Goal: Information Seeking & Learning: Learn about a topic

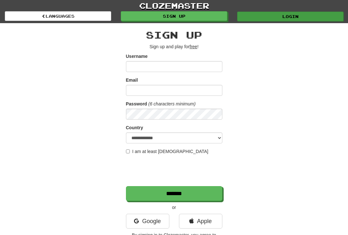
click at [284, 12] on link "Login" at bounding box center [290, 17] width 106 height 10
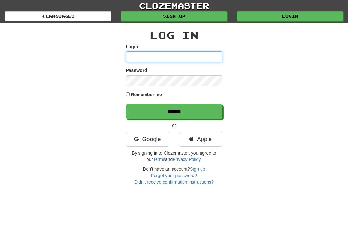
type input "*********"
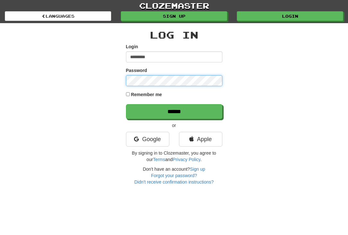
click at [174, 111] on input "******" at bounding box center [174, 111] width 96 height 15
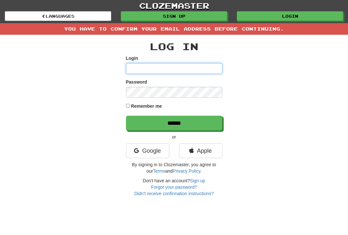
type input "*********"
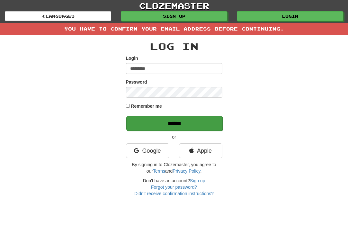
click at [198, 126] on input "******" at bounding box center [174, 123] width 96 height 15
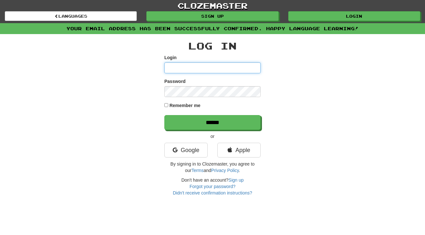
type input "*********"
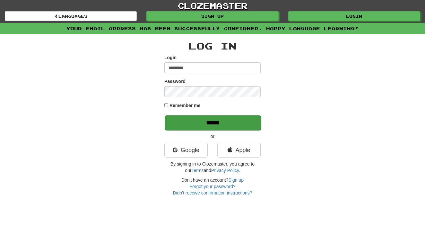
click at [216, 120] on input "******" at bounding box center [213, 122] width 96 height 15
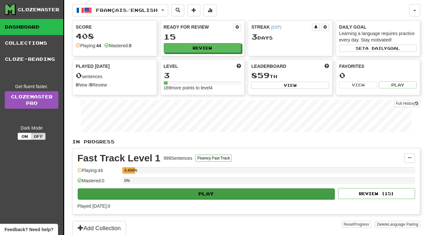
click at [240, 193] on button "Play" at bounding box center [206, 193] width 257 height 11
select select "**"
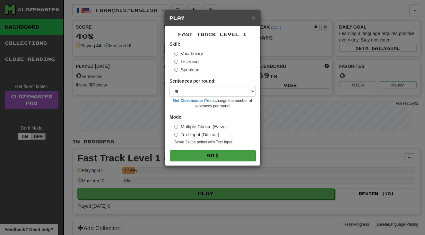
click at [234, 154] on button "Go" at bounding box center [213, 155] width 86 height 11
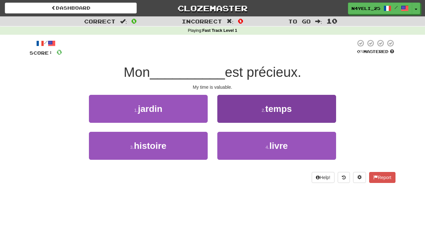
click at [252, 113] on button "2 . temps" at bounding box center [276, 109] width 119 height 28
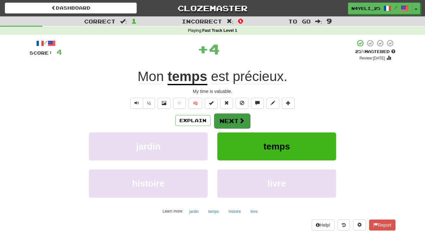
click at [231, 121] on button "Next" at bounding box center [232, 120] width 36 height 15
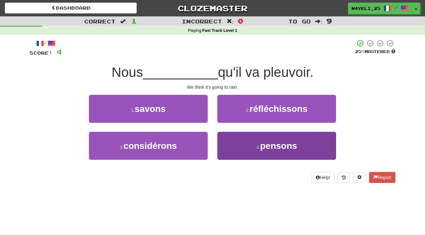
click at [242, 144] on button "4 . pensons" at bounding box center [276, 146] width 119 height 28
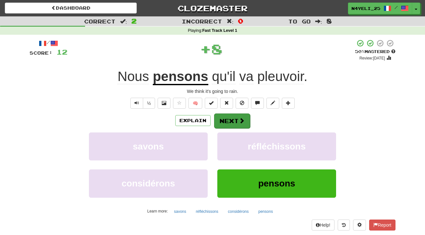
click at [236, 118] on button "Next" at bounding box center [232, 120] width 36 height 15
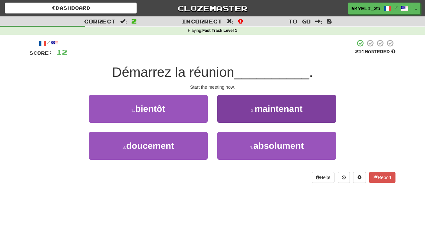
click at [256, 117] on button "2 . maintenant" at bounding box center [276, 109] width 119 height 28
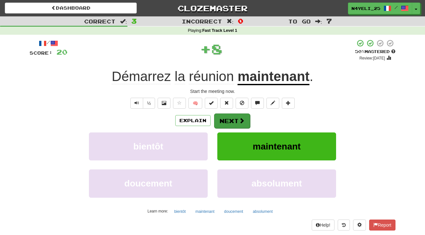
click at [230, 121] on button "Next" at bounding box center [232, 120] width 36 height 15
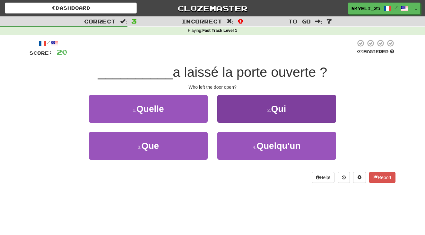
click at [269, 112] on button "2 . Qui" at bounding box center [276, 109] width 119 height 28
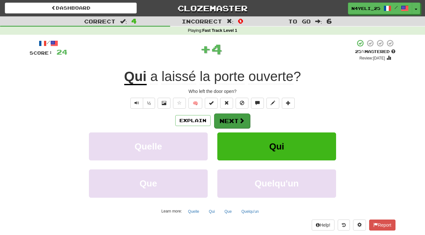
click at [239, 119] on span at bounding box center [242, 121] width 6 height 6
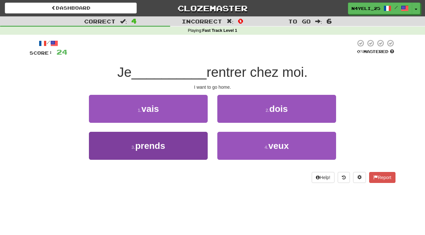
click at [175, 147] on button "3 . prends" at bounding box center [148, 146] width 119 height 28
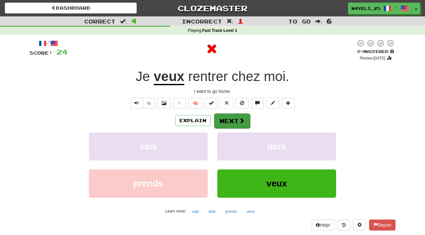
click at [229, 126] on button "Next" at bounding box center [232, 120] width 36 height 15
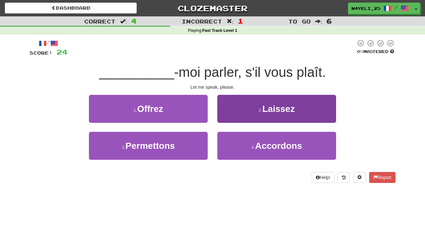
click at [271, 99] on button "2 . Laissez" at bounding box center [276, 109] width 119 height 28
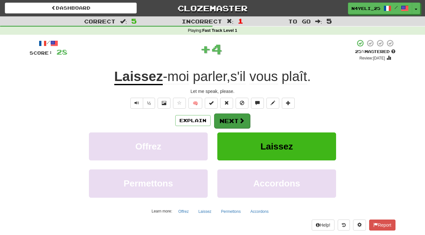
click at [228, 117] on button "Next" at bounding box center [232, 120] width 36 height 15
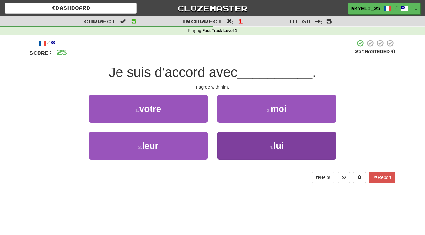
click at [239, 143] on button "4 . lui" at bounding box center [276, 146] width 119 height 28
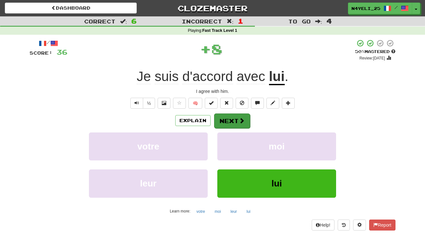
click at [238, 125] on button "Next" at bounding box center [232, 120] width 36 height 15
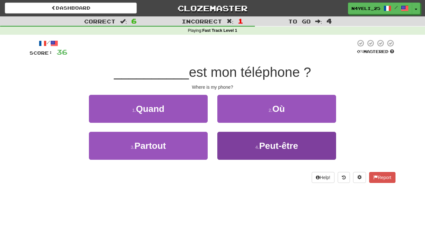
click at [243, 149] on button "4 . Peut-être" at bounding box center [276, 146] width 119 height 28
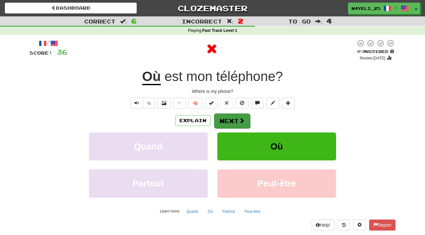
click at [235, 116] on button "Next" at bounding box center [232, 120] width 36 height 15
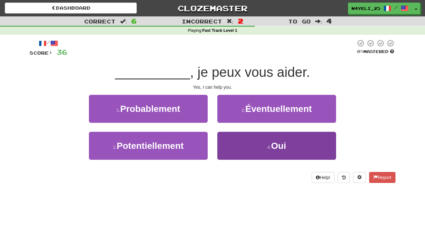
click at [252, 148] on button "4 . Oui" at bounding box center [276, 146] width 119 height 28
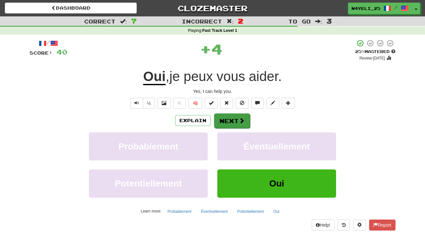
click at [243, 121] on span at bounding box center [242, 121] width 6 height 6
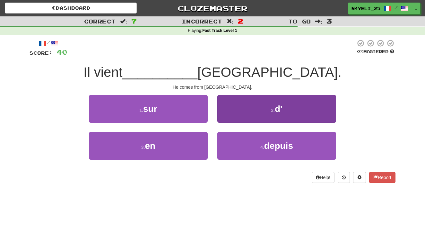
click at [273, 106] on button "2 . d'" at bounding box center [276, 109] width 119 height 28
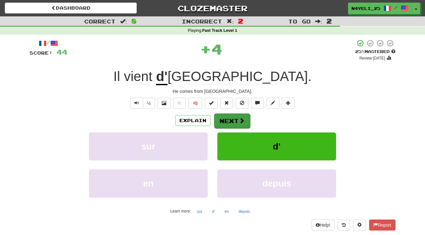
click at [241, 120] on span at bounding box center [242, 121] width 6 height 6
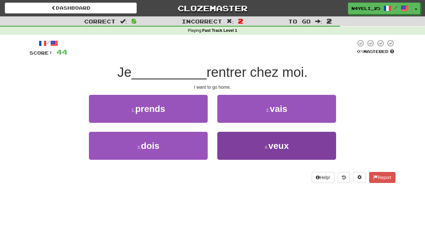
click at [266, 145] on small "4 ." at bounding box center [267, 147] width 4 height 5
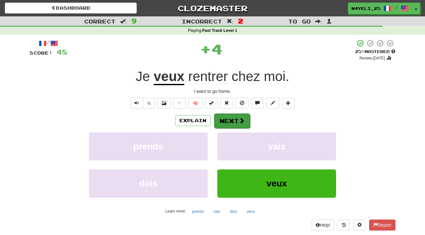
click at [245, 125] on button "Next" at bounding box center [232, 120] width 36 height 15
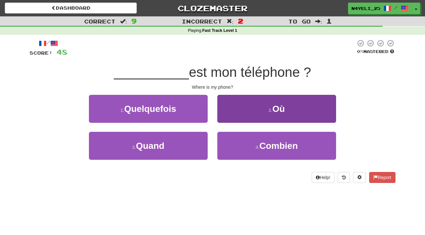
click at [268, 101] on button "2 . Où" at bounding box center [276, 109] width 119 height 28
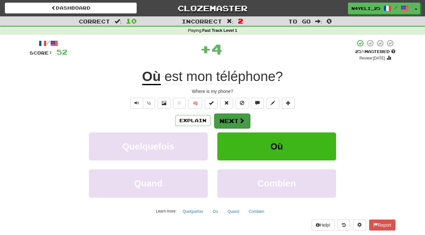
click at [240, 118] on span at bounding box center [242, 121] width 6 height 6
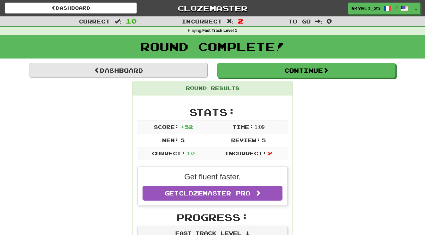
click at [190, 64] on link "Dashboard" at bounding box center [119, 70] width 178 height 15
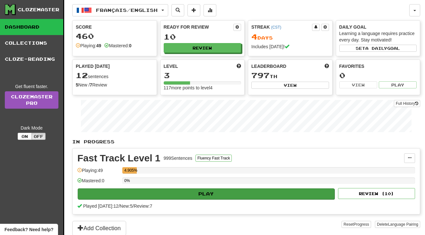
click at [204, 191] on button "Play" at bounding box center [206, 193] width 257 height 11
select select "**"
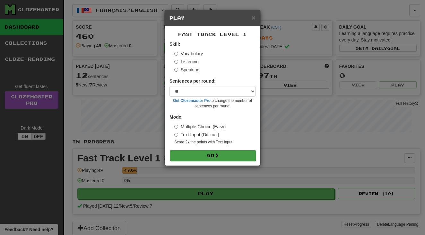
click at [225, 156] on button "Go" at bounding box center [213, 155] width 86 height 11
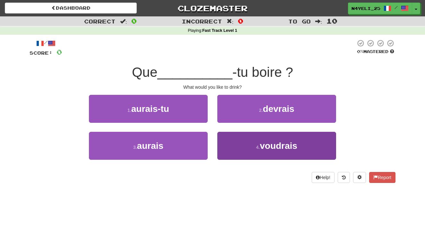
click at [262, 145] on span "voudrais" at bounding box center [279, 146] width 38 height 10
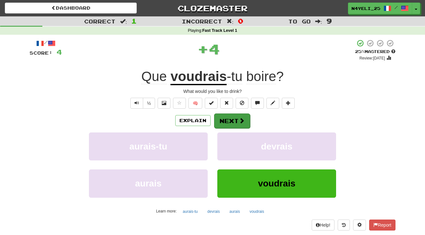
click at [243, 124] on button "Next" at bounding box center [232, 120] width 36 height 15
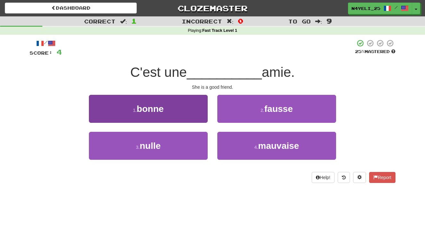
click at [195, 112] on button "1 . bonne" at bounding box center [148, 109] width 119 height 28
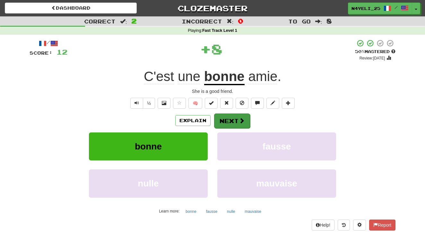
click at [242, 118] on span at bounding box center [242, 121] width 6 height 6
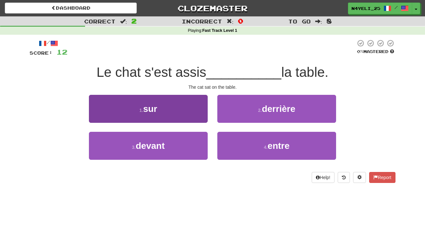
click at [201, 101] on button "1 . sur" at bounding box center [148, 109] width 119 height 28
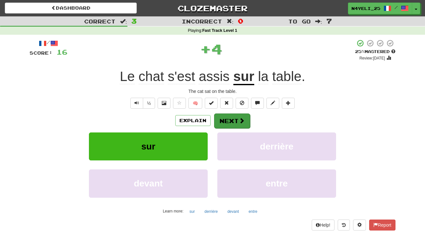
click at [231, 121] on button "Next" at bounding box center [232, 120] width 36 height 15
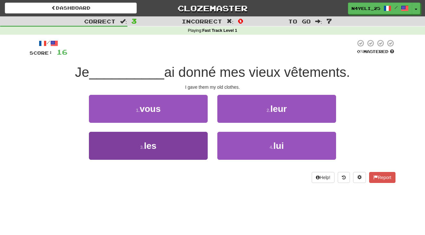
click at [178, 153] on button "3 . les" at bounding box center [148, 146] width 119 height 28
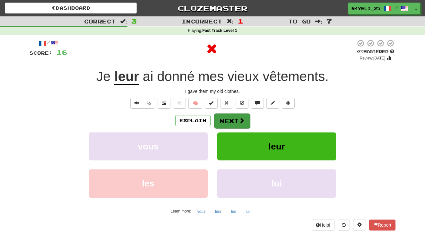
click at [242, 119] on span at bounding box center [242, 121] width 6 height 6
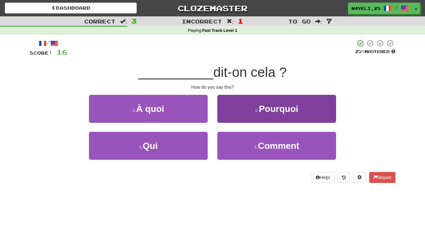
click at [244, 145] on button "4 . Comment" at bounding box center [276, 146] width 119 height 28
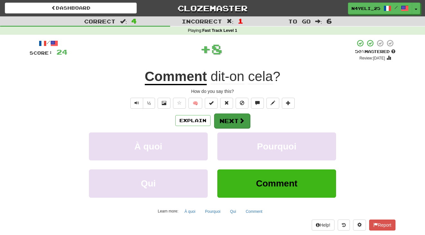
click at [232, 119] on button "Next" at bounding box center [232, 120] width 36 height 15
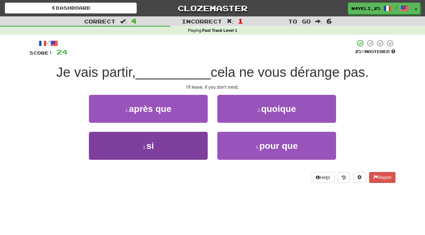
click at [182, 152] on button "3 . si" at bounding box center [148, 146] width 119 height 28
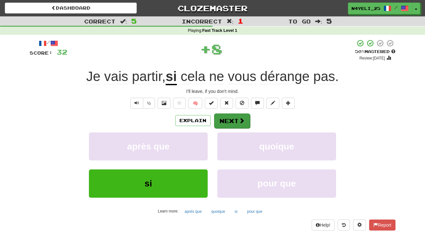
click at [239, 118] on span at bounding box center [242, 121] width 6 height 6
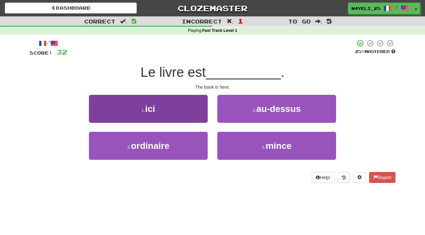
click at [191, 112] on button "1 . ici" at bounding box center [148, 109] width 119 height 28
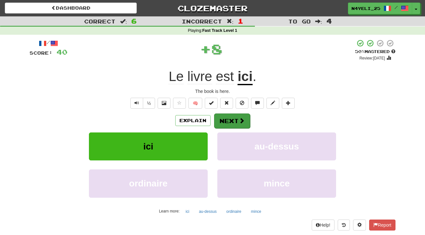
click at [241, 119] on span at bounding box center [242, 121] width 6 height 6
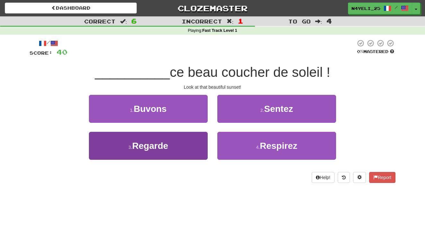
click at [194, 147] on button "3 . Regarde" at bounding box center [148, 146] width 119 height 28
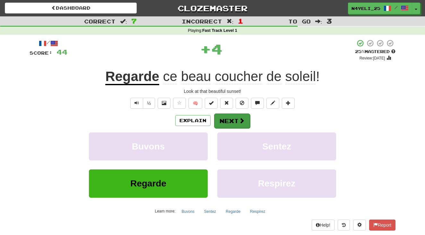
click at [237, 118] on button "Next" at bounding box center [232, 120] width 36 height 15
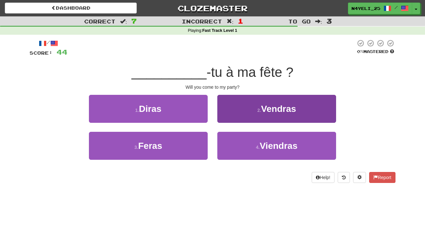
click at [251, 113] on button "2 . Vendras" at bounding box center [276, 109] width 119 height 28
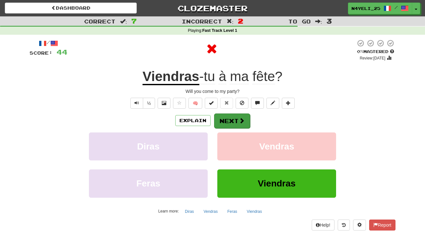
click at [238, 122] on button "Next" at bounding box center [232, 120] width 36 height 15
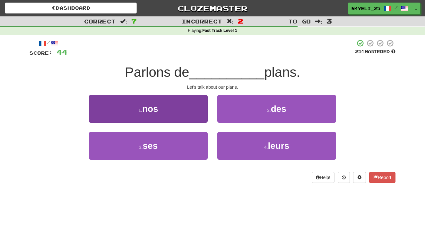
click at [192, 113] on button "1 . nos" at bounding box center [148, 109] width 119 height 28
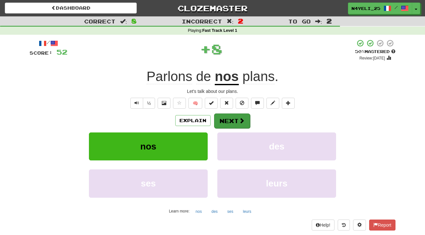
click at [232, 121] on button "Next" at bounding box center [232, 120] width 36 height 15
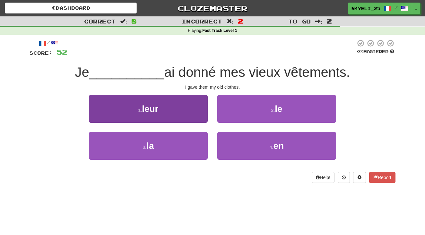
click at [186, 110] on button "1 . leur" at bounding box center [148, 109] width 119 height 28
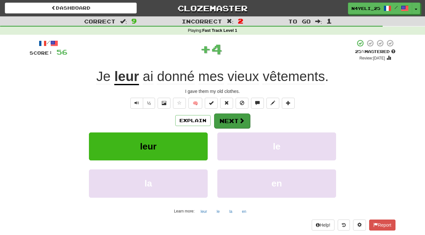
click at [228, 118] on button "Next" at bounding box center [232, 120] width 36 height 15
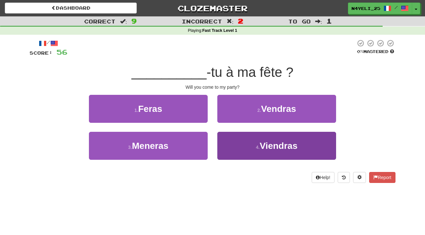
click at [248, 147] on button "4 . Viendras" at bounding box center [276, 146] width 119 height 28
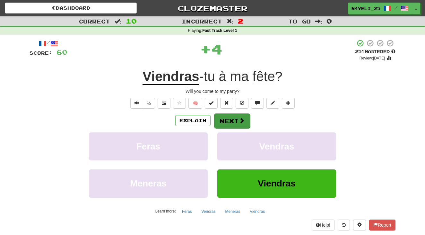
click at [239, 118] on span at bounding box center [242, 121] width 6 height 6
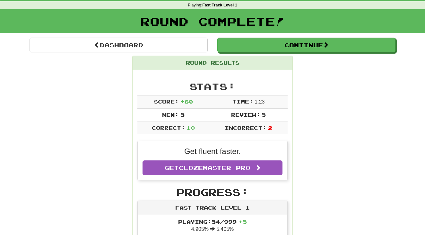
scroll to position [32, 0]
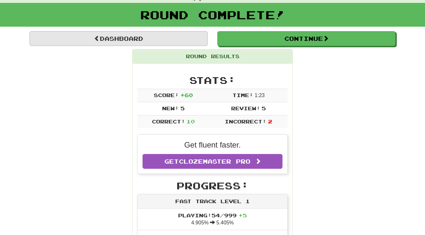
click at [192, 41] on link "Dashboard" at bounding box center [119, 38] width 178 height 15
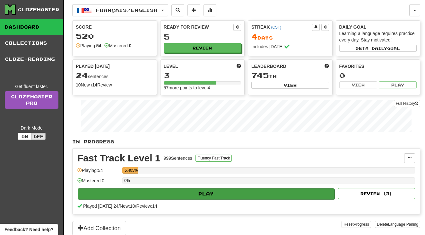
click at [228, 192] on button "Play" at bounding box center [206, 193] width 257 height 11
select select "**"
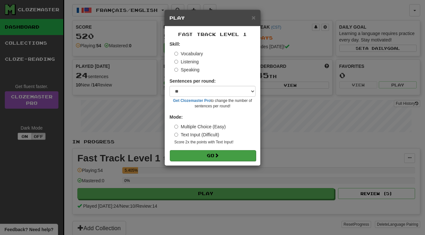
click at [227, 152] on button "Go" at bounding box center [213, 155] width 86 height 11
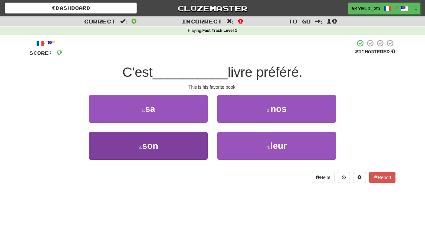
click at [193, 146] on button "3 . son" at bounding box center [148, 146] width 119 height 28
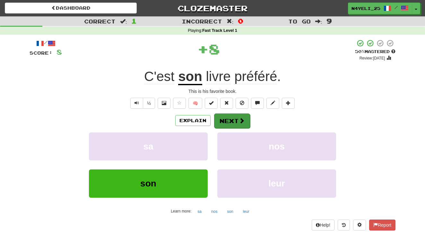
click at [230, 115] on button "Next" at bounding box center [232, 120] width 36 height 15
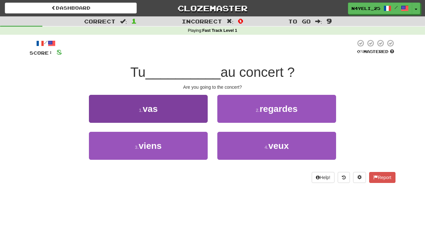
click at [199, 111] on button "1 . vas" at bounding box center [148, 109] width 119 height 28
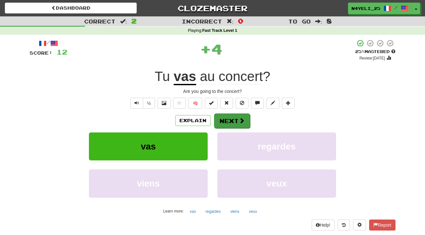
click at [229, 121] on button "Next" at bounding box center [232, 120] width 36 height 15
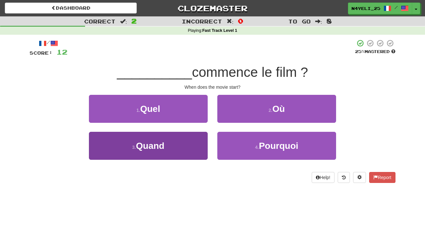
click at [194, 154] on button "3 . Quand" at bounding box center [148, 146] width 119 height 28
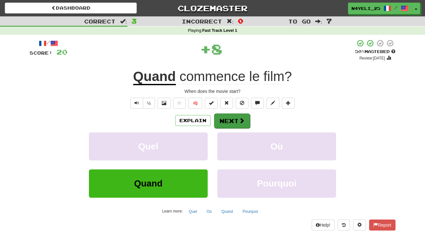
click at [242, 116] on button "Next" at bounding box center [232, 120] width 36 height 15
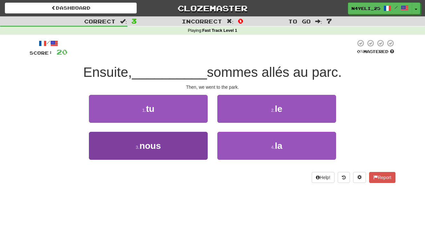
click at [188, 144] on button "3 . nous" at bounding box center [148, 146] width 119 height 28
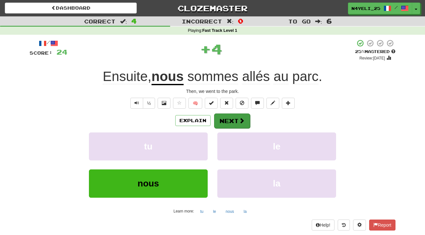
click at [241, 122] on span at bounding box center [242, 121] width 6 height 6
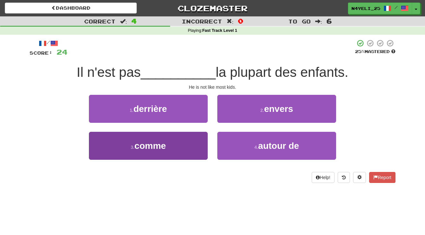
click at [193, 145] on button "3 . comme" at bounding box center [148, 146] width 119 height 28
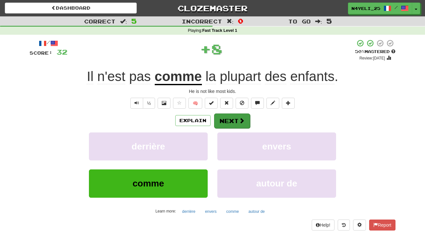
click at [237, 117] on button "Next" at bounding box center [232, 120] width 36 height 15
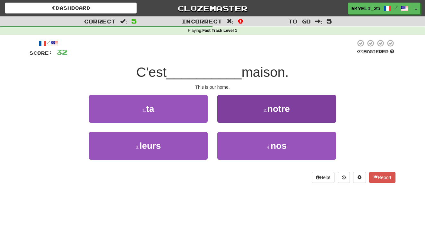
click at [254, 115] on button "2 . notre" at bounding box center [276, 109] width 119 height 28
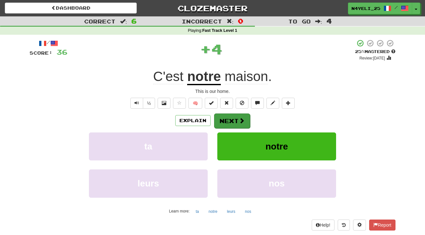
click at [235, 119] on button "Next" at bounding box center [232, 120] width 36 height 15
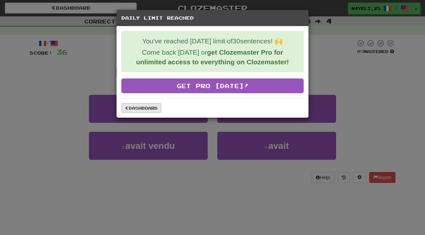
click at [157, 104] on link "Dashboard" at bounding box center [141, 108] width 40 height 10
